Goal: Complete application form

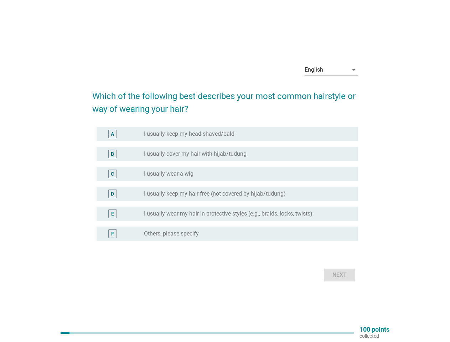
click at [225, 171] on div "radio_button_unchecked I usually wear a wig" at bounding box center [245, 173] width 203 height 7
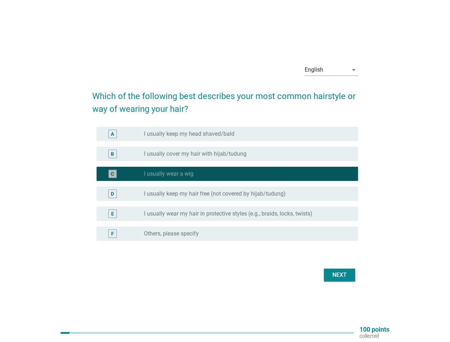
click at [331, 70] on div "English" at bounding box center [325, 69] width 43 height 11
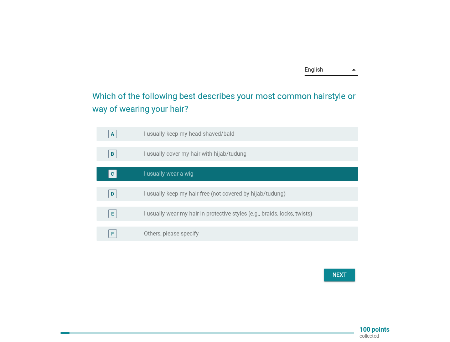
click at [225, 188] on div "D radio_button_unchecked I usually keep my hair free (not covered by hijab/tudu…" at bounding box center [227, 194] width 261 height 14
click at [225, 184] on div "D radio_button_unchecked I usually keep my hair free (not covered by hijab/tudu…" at bounding box center [225, 194] width 266 height 20
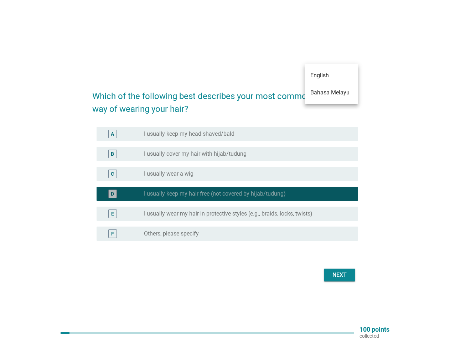
click at [227, 134] on label "I usually keep my head shaved/bald" at bounding box center [189, 133] width 90 height 7
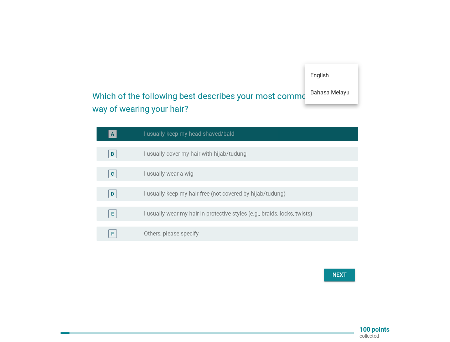
click at [189, 134] on label "I usually keep my head shaved/bald" at bounding box center [189, 133] width 90 height 7
click at [227, 154] on label "I usually cover my hair with hijab/tudung" at bounding box center [195, 153] width 103 height 7
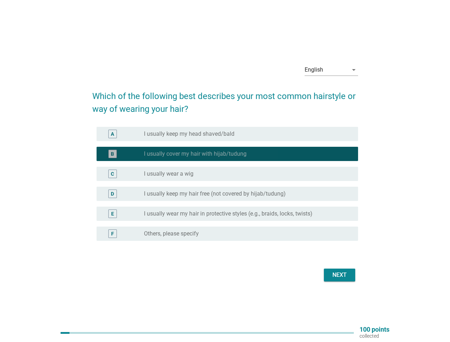
click at [195, 154] on label "I usually cover my hair with hijab/tudung" at bounding box center [195, 153] width 103 height 7
click at [227, 174] on div "radio_button_unchecked I usually wear a wig" at bounding box center [245, 173] width 203 height 7
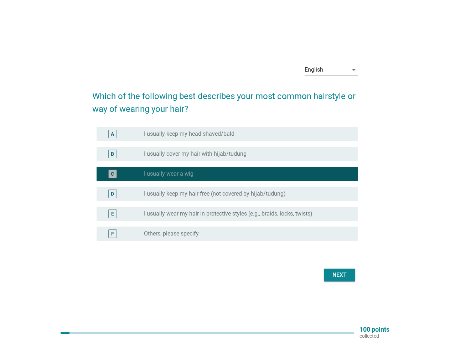
click at [168, 174] on label "I usually wear a wig" at bounding box center [168, 173] width 49 height 7
